Goal: Navigation & Orientation: Find specific page/section

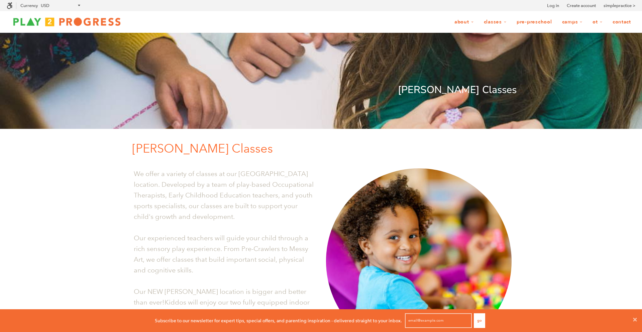
click at [40, 17] on img at bounding box center [67, 21] width 120 height 13
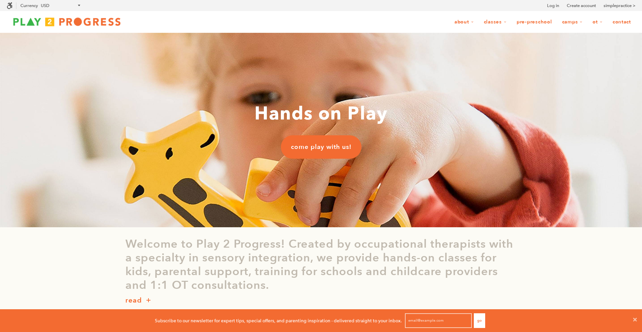
scroll to position [23, 642]
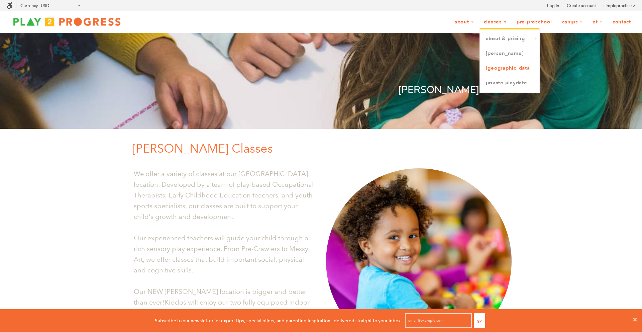
click at [506, 66] on link "[GEOGRAPHIC_DATA]" at bounding box center [510, 68] width 60 height 15
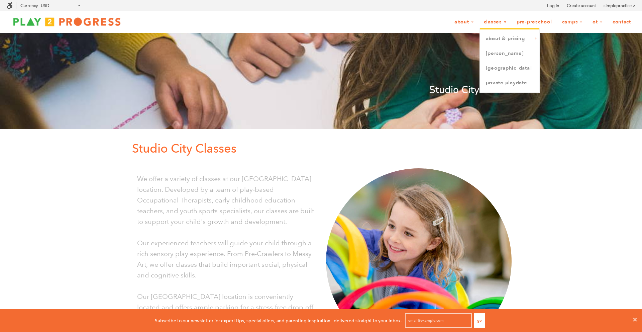
click at [493, 22] on link "Classes" at bounding box center [495, 22] width 31 height 13
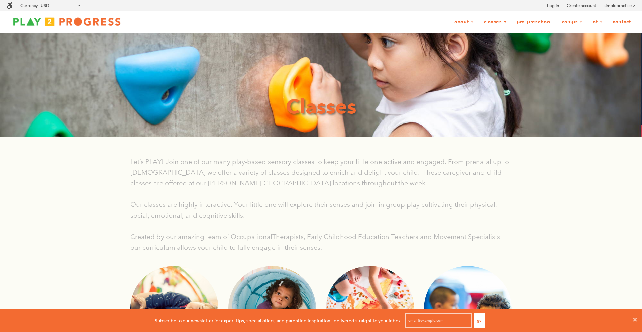
scroll to position [0, 0]
click at [493, 22] on link "Classes" at bounding box center [495, 22] width 31 height 13
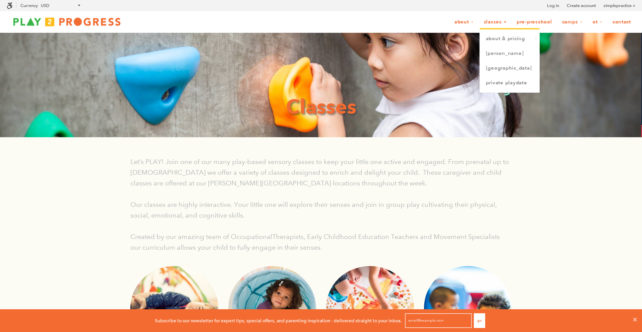
click at [497, 26] on link "Classes" at bounding box center [495, 22] width 31 height 13
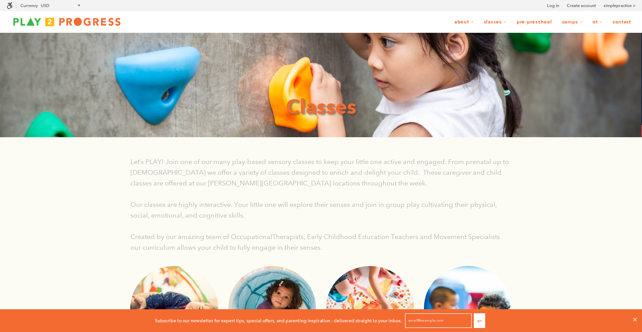
scroll to position [0, 0]
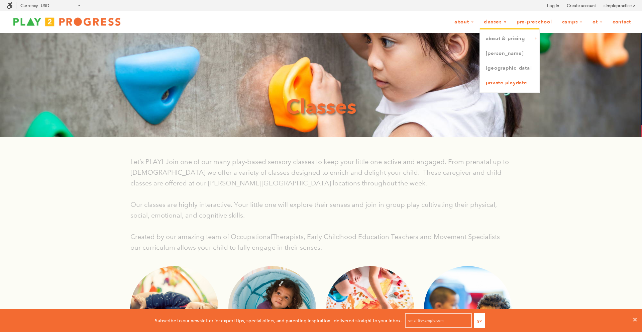
click at [499, 82] on link "Private Playdate" at bounding box center [510, 83] width 60 height 15
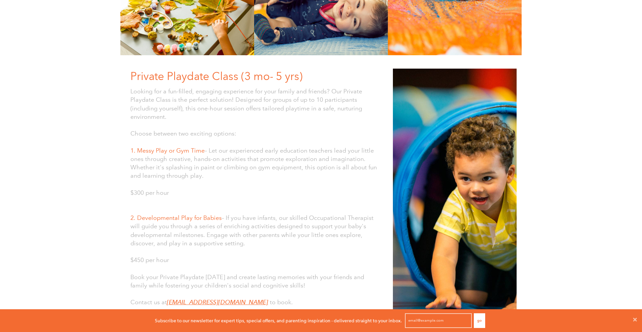
scroll to position [90, 0]
